Goal: Information Seeking & Learning: Learn about a topic

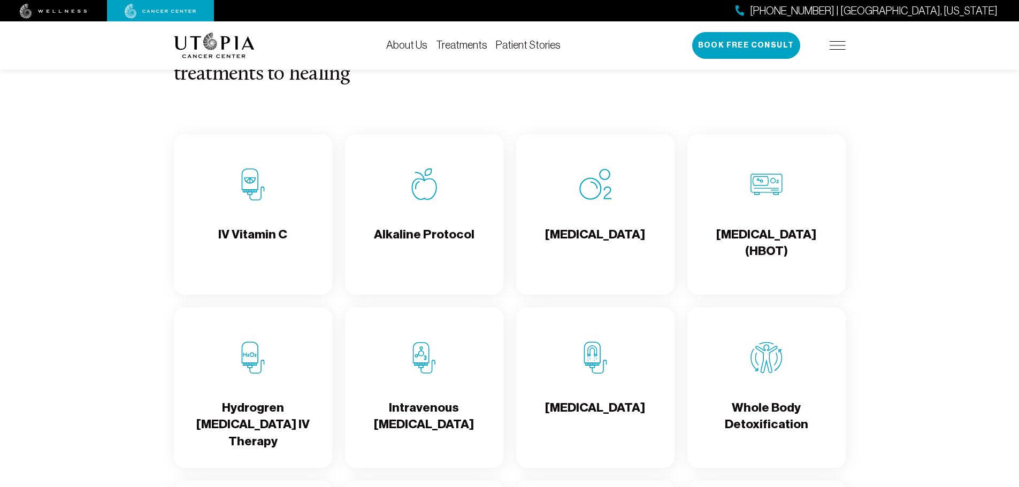
scroll to position [1070, 0]
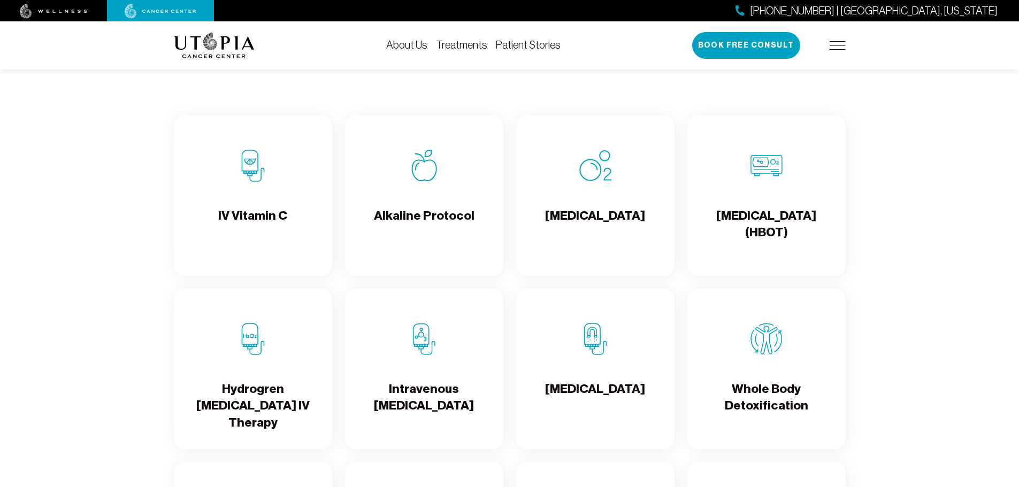
click at [386, 214] on h4 "Alkaline Protocol" at bounding box center [424, 224] width 101 height 35
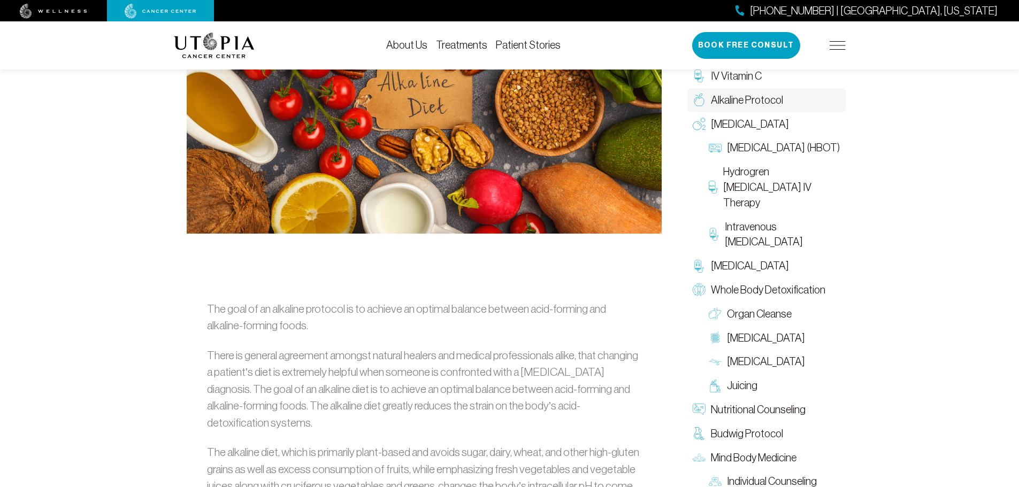
scroll to position [428, 0]
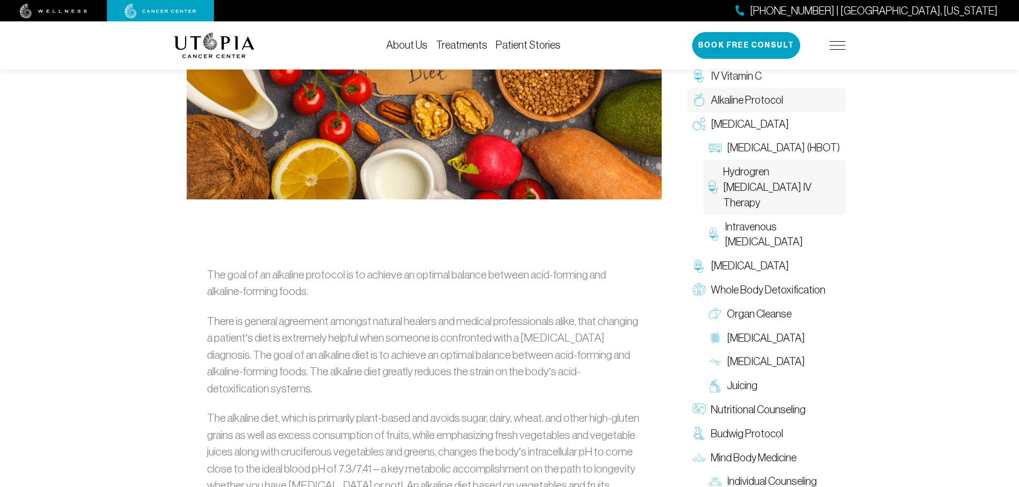
click at [760, 193] on span "Hydrogren [MEDICAL_DATA] IV Therapy" at bounding box center [781, 187] width 117 height 46
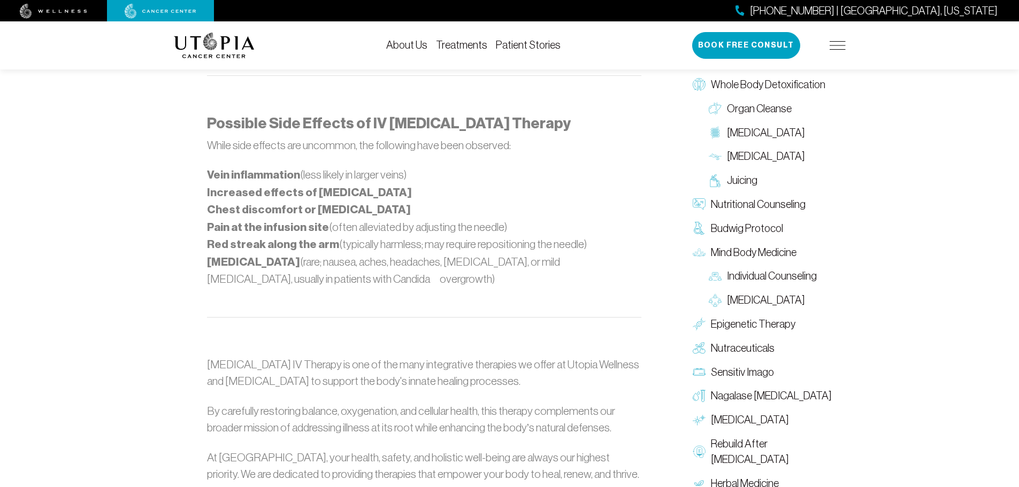
scroll to position [1016, 0]
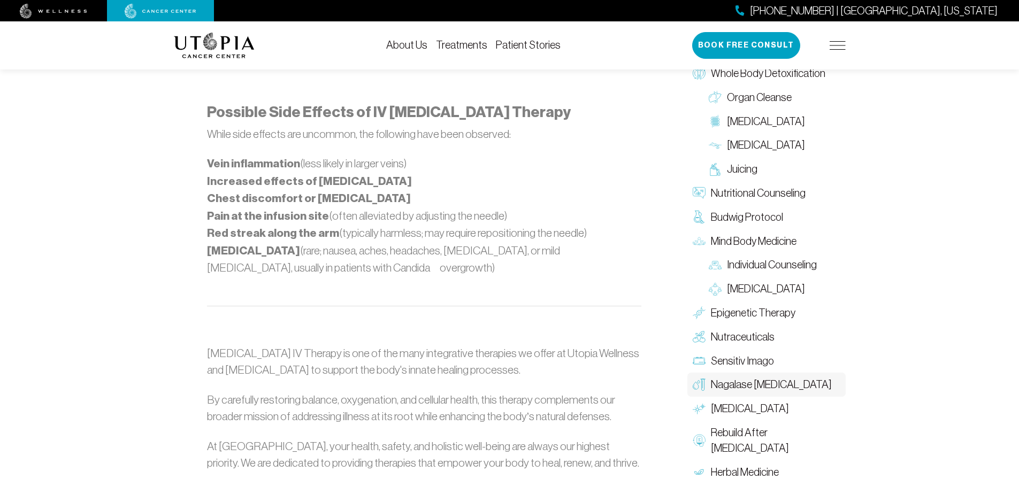
click at [742, 378] on span "Nagalase [MEDICAL_DATA]" at bounding box center [771, 386] width 121 height 16
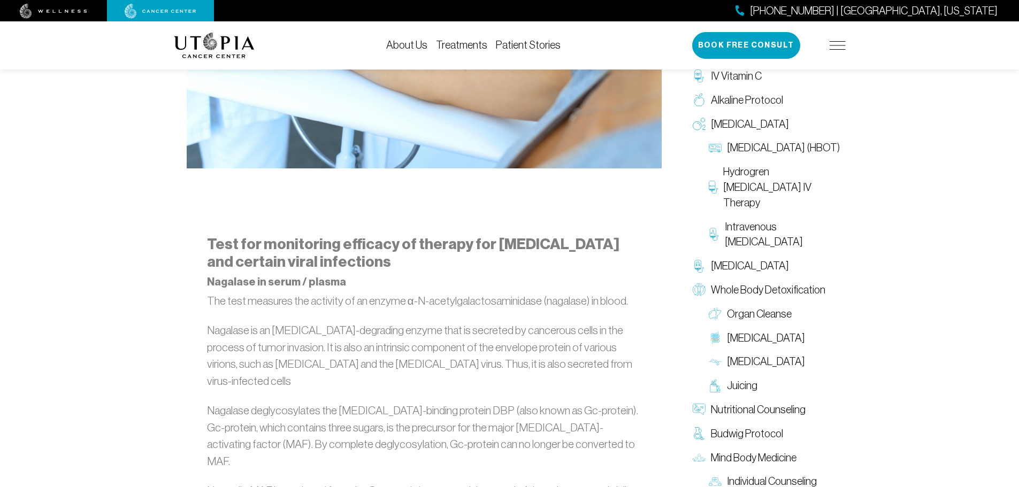
scroll to position [535, 0]
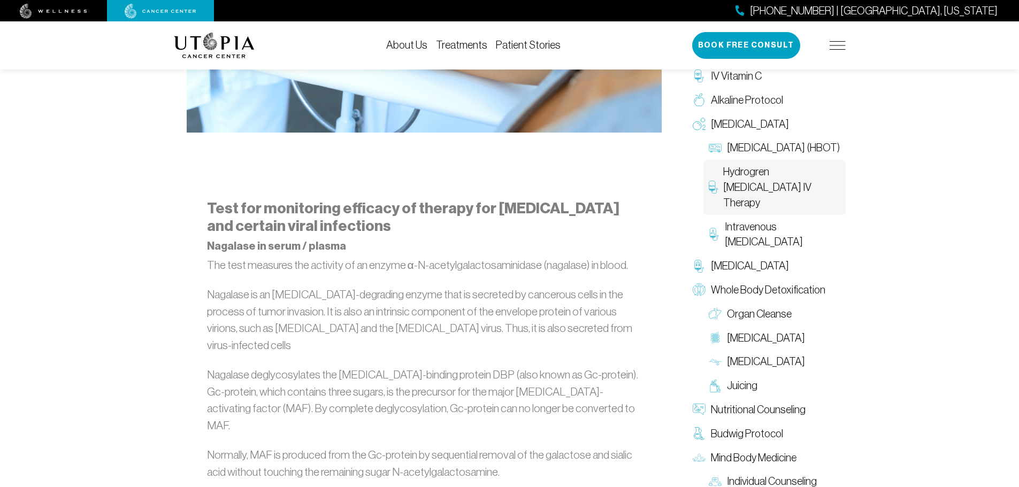
click at [765, 189] on span "Hydrogren [MEDICAL_DATA] IV Therapy" at bounding box center [781, 187] width 117 height 46
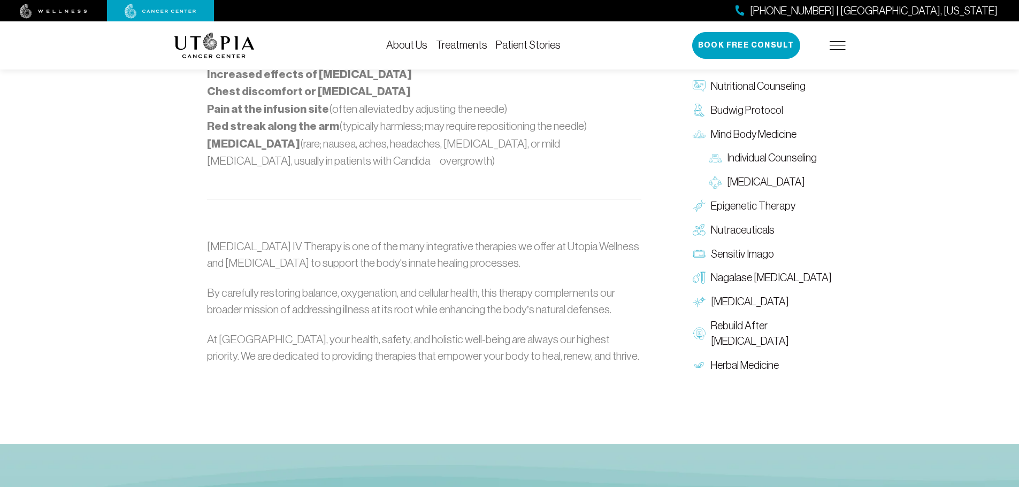
scroll to position [1070, 0]
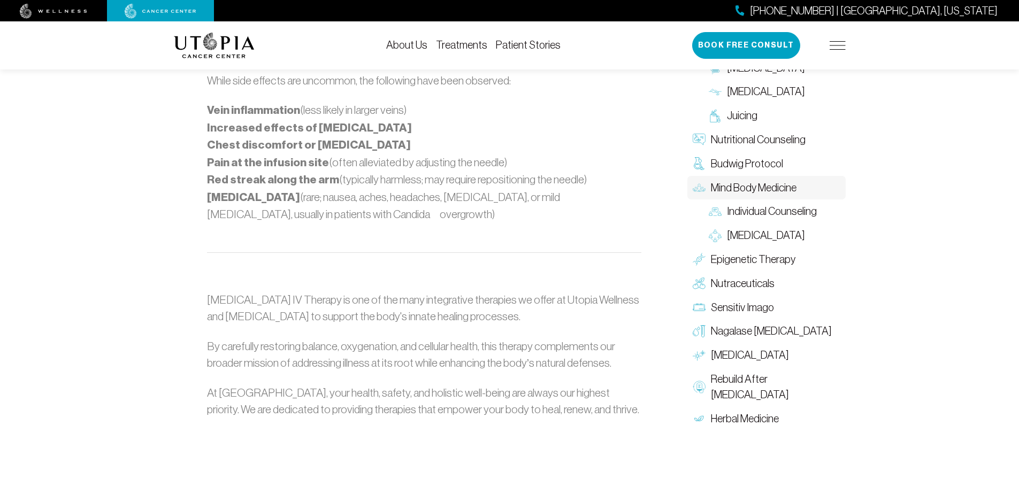
click at [763, 180] on span "Mind Body Medicine" at bounding box center [754, 188] width 86 height 16
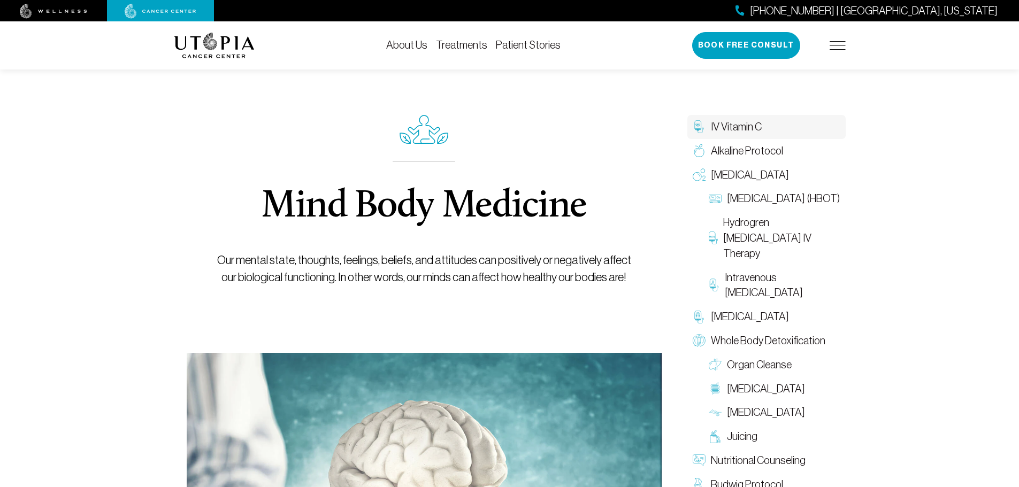
click at [748, 134] on span "IV Vitamin C" at bounding box center [736, 127] width 51 height 16
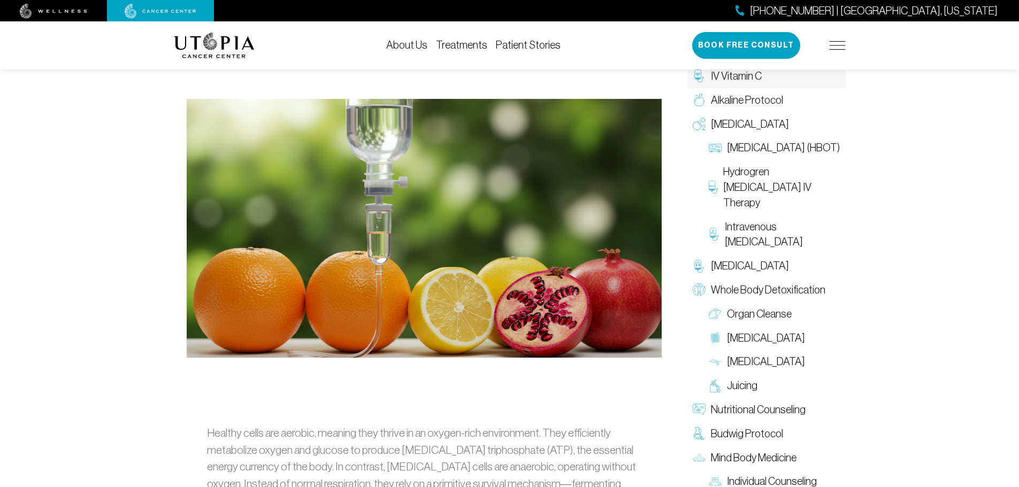
scroll to position [214, 0]
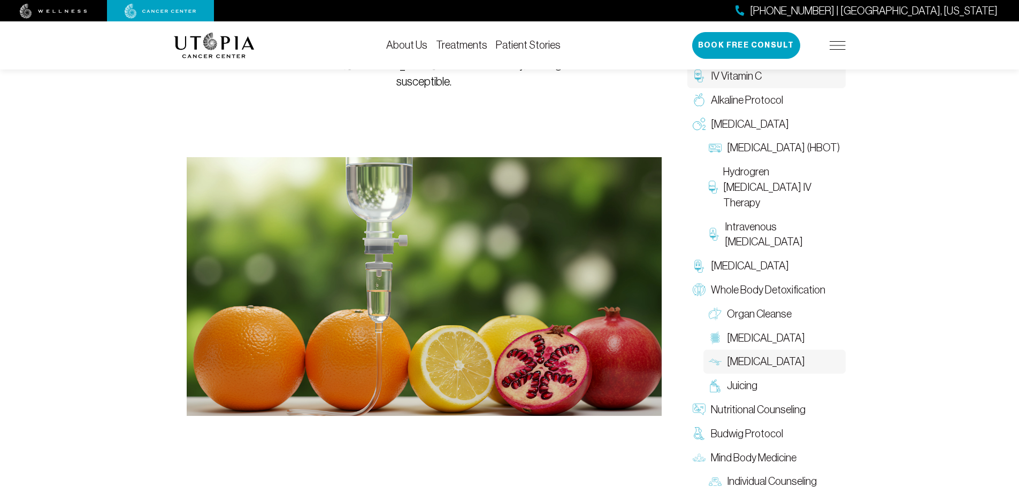
click at [746, 362] on span "[MEDICAL_DATA]" at bounding box center [766, 362] width 78 height 16
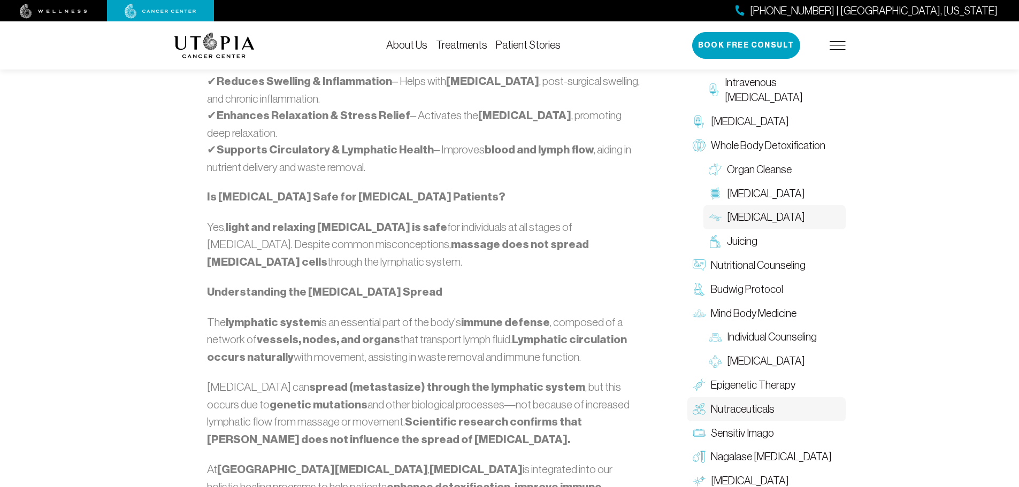
scroll to position [1016, 0]
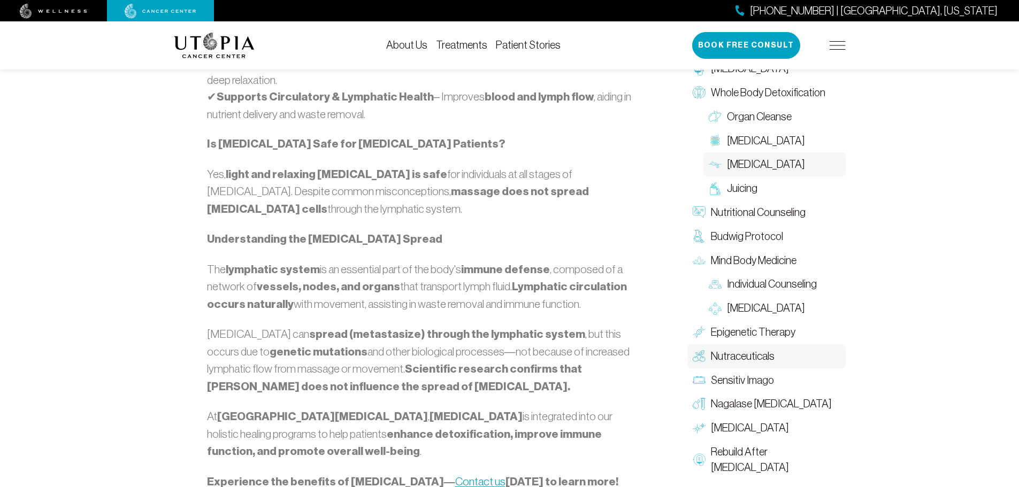
click at [756, 360] on span "Nutraceuticals" at bounding box center [743, 357] width 64 height 16
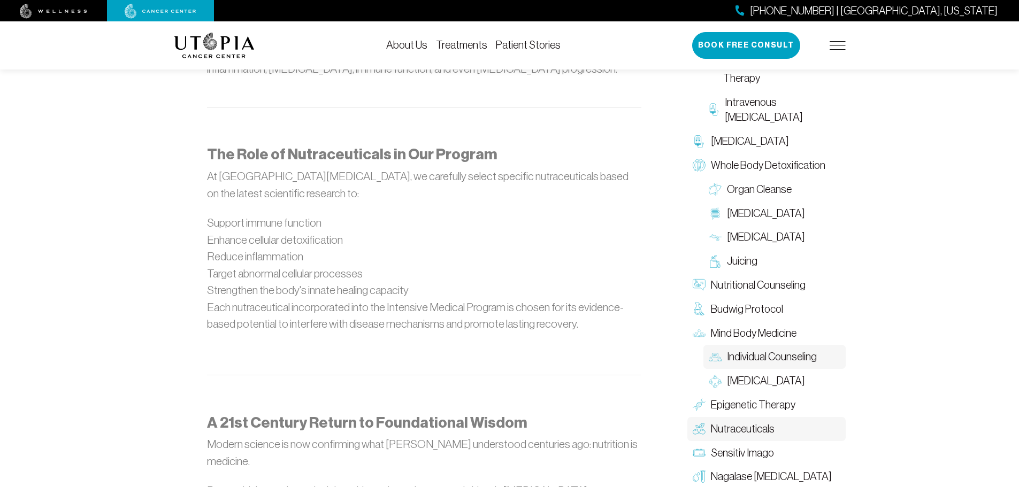
scroll to position [1123, 0]
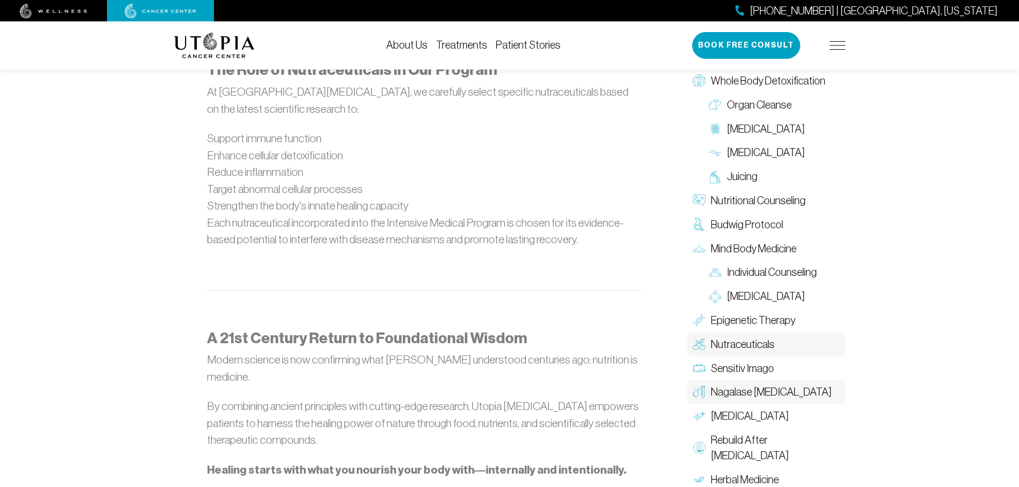
click at [745, 395] on span "Nagalase [MEDICAL_DATA]" at bounding box center [771, 393] width 121 height 16
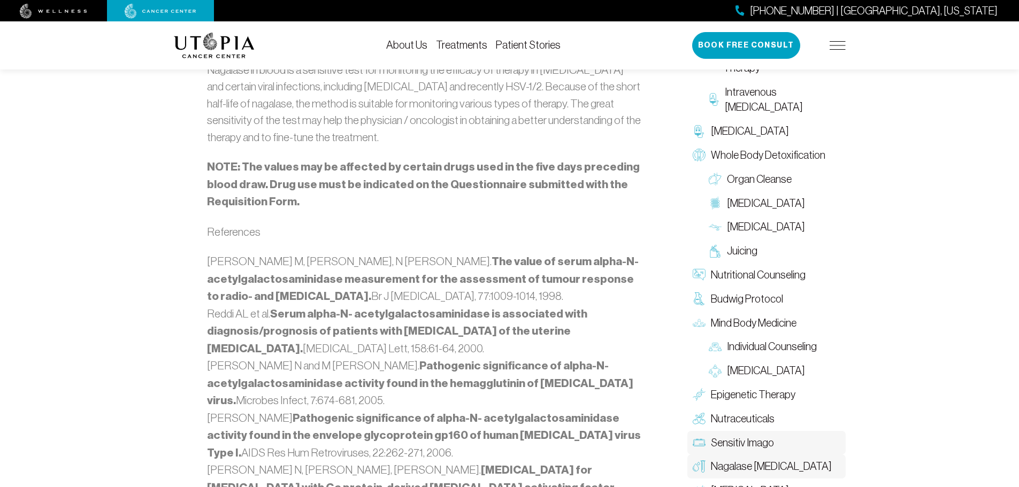
scroll to position [1337, 0]
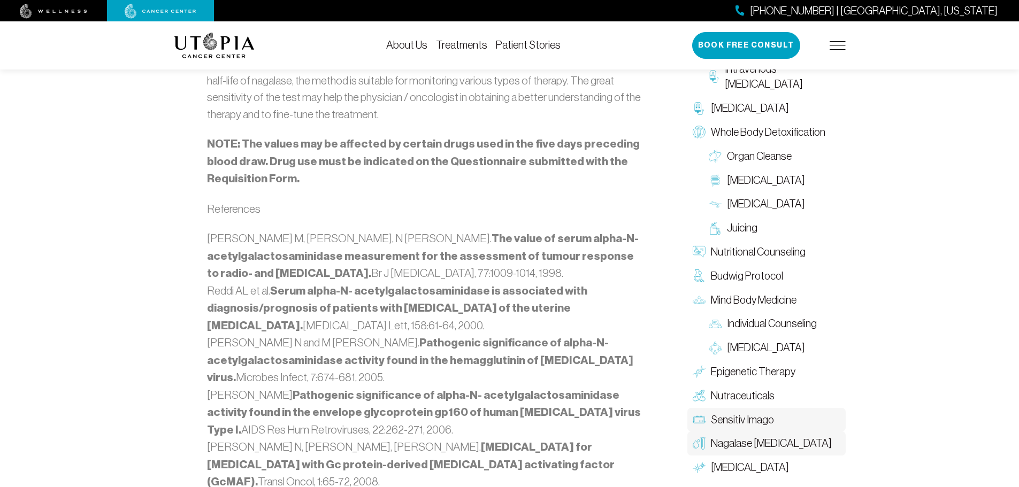
click at [740, 412] on span "Sensitiv Imago" at bounding box center [742, 420] width 63 height 16
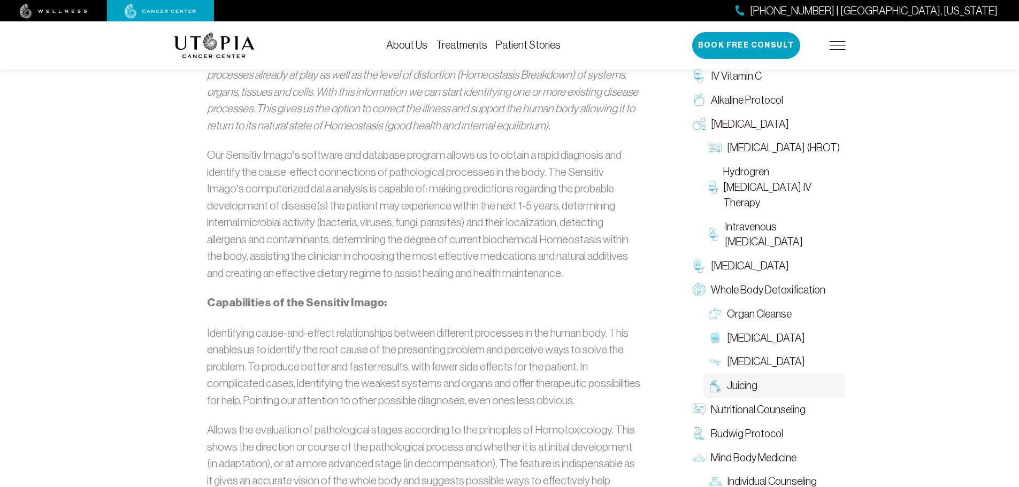
scroll to position [963, 0]
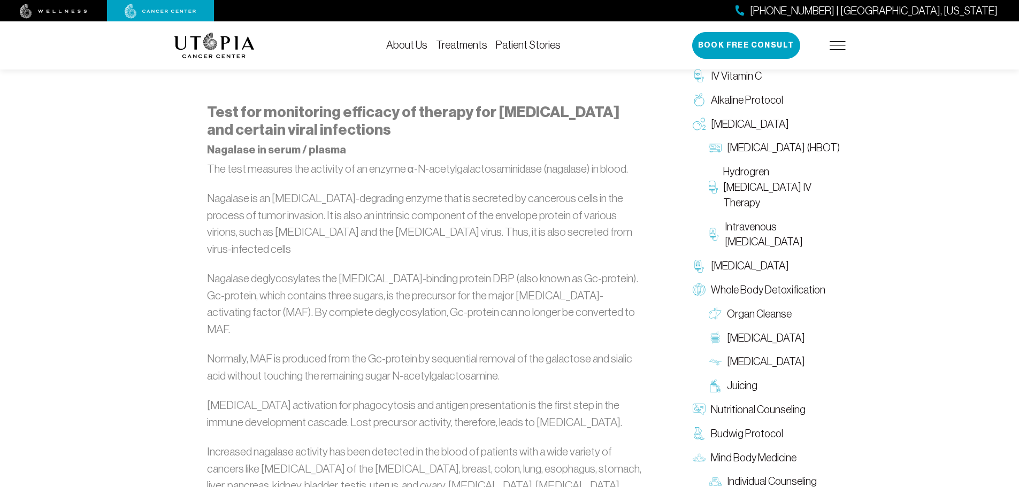
scroll to position [588, 0]
